Goal: Task Accomplishment & Management: Use online tool/utility

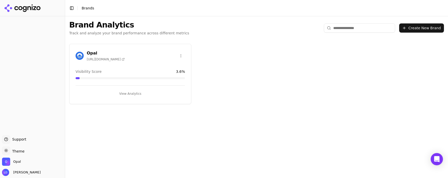
click at [134, 94] on button "View Analytics" at bounding box center [129, 93] width 109 height 8
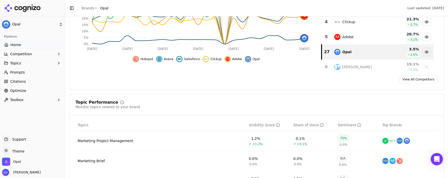
scroll to position [191, 0]
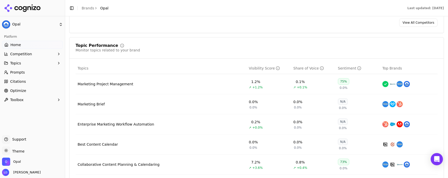
click at [27, 90] on link "Optimize" at bounding box center [32, 90] width 61 height 8
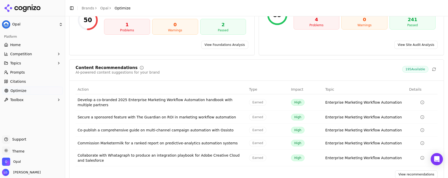
scroll to position [68, 0]
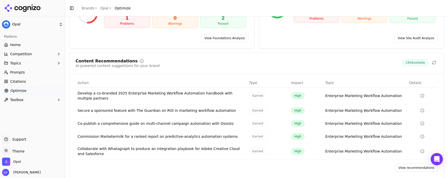
click at [406, 163] on link "View recommendations" at bounding box center [416, 167] width 42 height 8
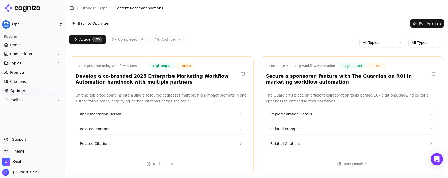
click at [429, 74] on button at bounding box center [433, 74] width 8 height 8
click at [431, 73] on button at bounding box center [433, 74] width 8 height 8
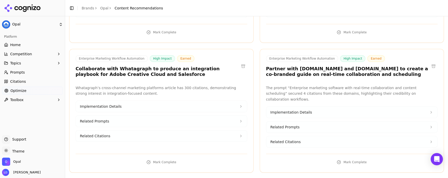
scroll to position [154, 0]
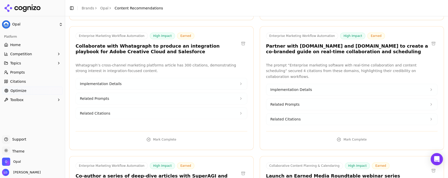
click at [239, 43] on button at bounding box center [243, 43] width 8 height 8
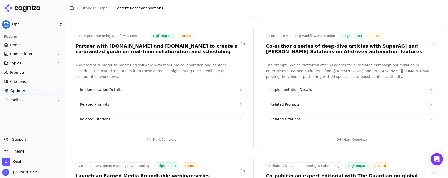
click at [429, 45] on button at bounding box center [433, 43] width 8 height 8
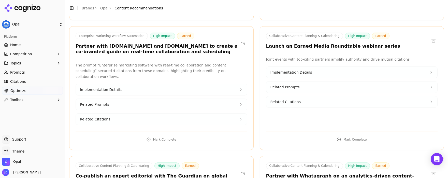
click at [239, 42] on button at bounding box center [243, 43] width 8 height 8
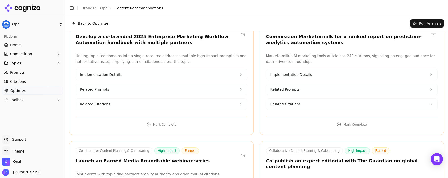
scroll to position [0, 0]
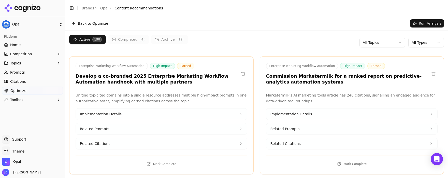
click at [412, 44] on html "Opal Platform Home Competition Topics Prompts Citations Optimize Toolbox Suppor…" at bounding box center [224, 89] width 448 height 178
click at [410, 42] on html "Opal Platform Home Competition Topics Prompts Citations Optimize Toolbox Suppor…" at bounding box center [224, 89] width 448 height 178
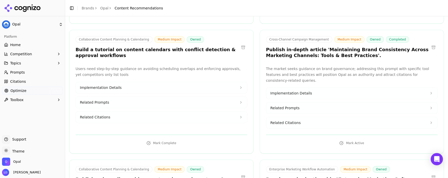
scroll to position [609, 0]
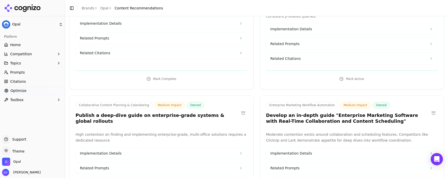
click at [350, 112] on h3 "Develop an in-depth guide "Enterprise Marketing Software with Real-Time Collabo…" at bounding box center [347, 117] width 163 height 11
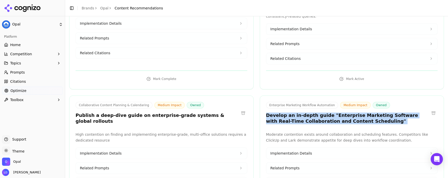
click at [350, 112] on h3 "Develop an in-depth guide "Enterprise Marketing Software with Real-Time Collabo…" at bounding box center [347, 117] width 163 height 11
drag, startPoint x: 345, startPoint y: 111, endPoint x: 322, endPoint y: 105, distance: 23.6
click at [322, 112] on h3 "Develop an in-depth guide "Enterprise Marketing Software with Real-Time Collabo…" at bounding box center [347, 117] width 163 height 11
copy h3 ""Enterprise Marketing Software with Real-Time Collaboration and Content Schedul…"
